Goal: Find specific page/section: Find specific page/section

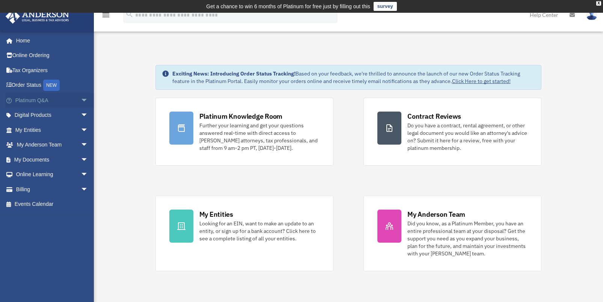
click at [81, 99] on span "arrow_drop_down" at bounding box center [88, 100] width 15 height 15
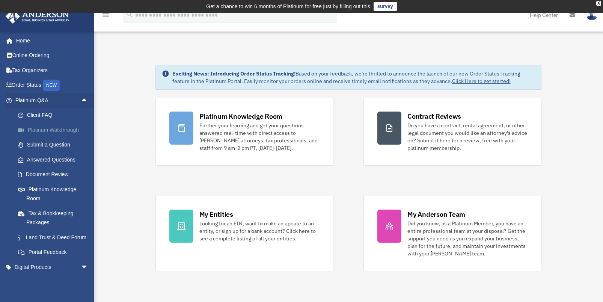
click at [51, 131] on link "Platinum Walkthrough" at bounding box center [55, 129] width 89 height 15
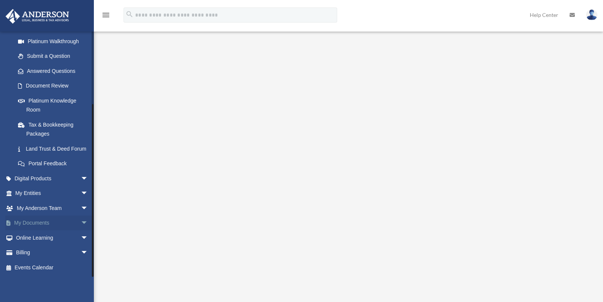
scroll to position [38, 0]
click at [81, 239] on span "arrow_drop_down" at bounding box center [88, 237] width 15 height 15
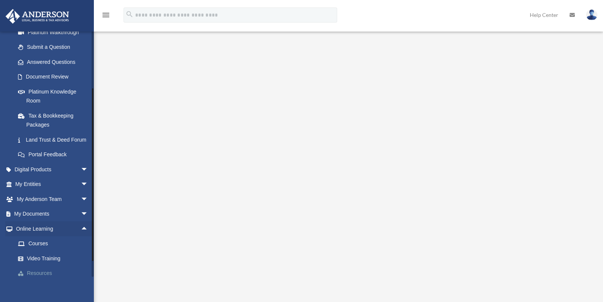
scroll to position [135, 0]
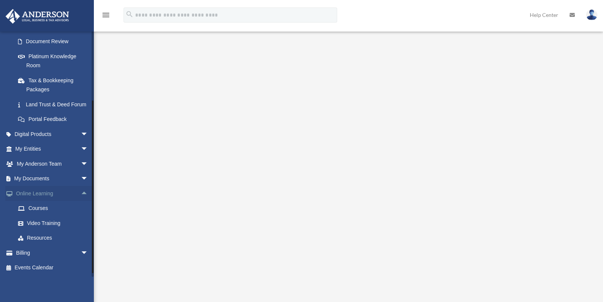
click at [81, 199] on span "arrow_drop_up" at bounding box center [88, 193] width 15 height 15
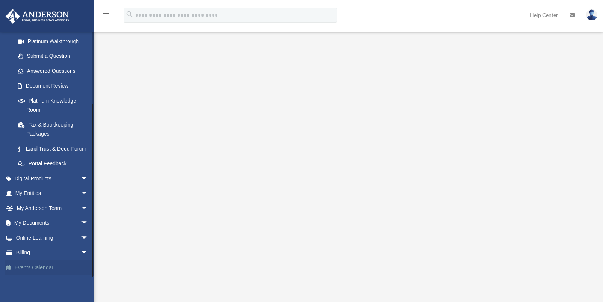
click at [47, 266] on link "Events Calendar" at bounding box center [52, 267] width 94 height 15
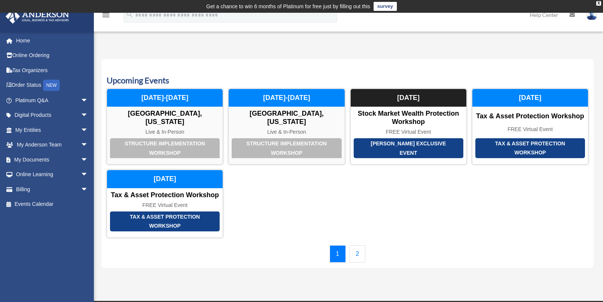
click at [357, 246] on link "2" at bounding box center [357, 253] width 16 height 17
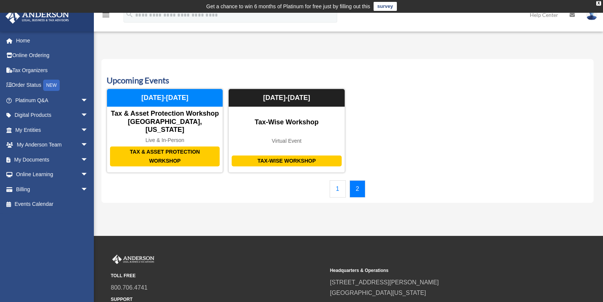
click at [339, 182] on link "1" at bounding box center [338, 188] width 16 height 17
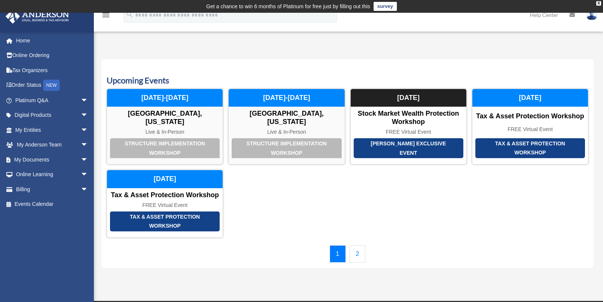
click at [361, 245] on link "2" at bounding box center [357, 253] width 16 height 17
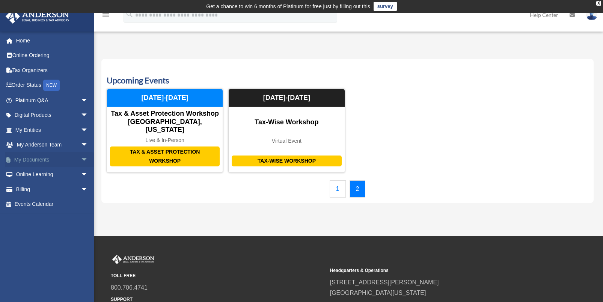
click at [81, 157] on span "arrow_drop_down" at bounding box center [88, 159] width 15 height 15
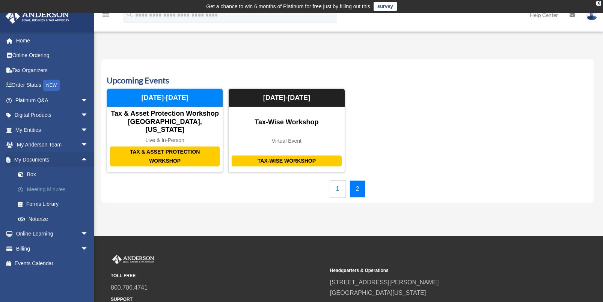
click at [47, 189] on link "Meeting Minutes" at bounding box center [55, 189] width 89 height 15
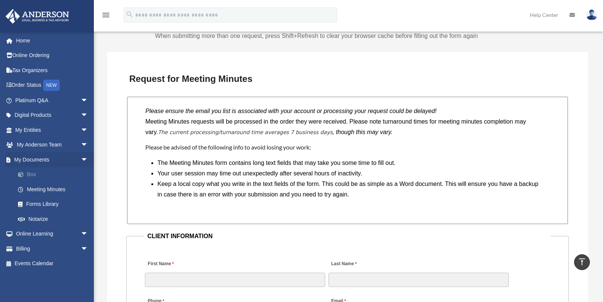
scroll to position [688, 0]
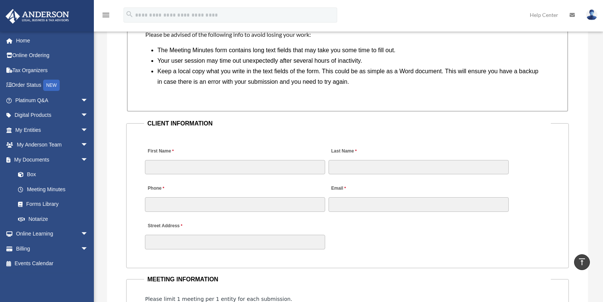
click at [542, 197] on div "Phone Email" at bounding box center [347, 194] width 406 height 38
click at [292, 77] on li "Keep a local copy what you write in the text fields of the form. This could be …" at bounding box center [350, 76] width 386 height 21
